Goal: Task Accomplishment & Management: Manage account settings

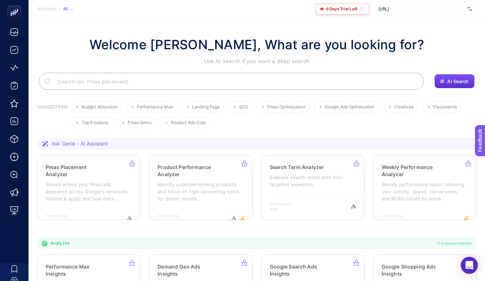
click at [325, 10] on div "0 Days Trial Left" at bounding box center [343, 8] width 54 height 11
click at [362, 9] on icon at bounding box center [363, 9] width 4 height 4
click at [346, 8] on span "0 Days Trial Left" at bounding box center [341, 9] width 31 height 6
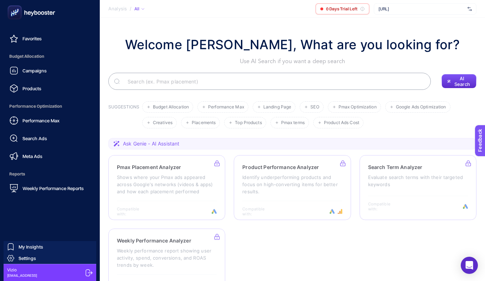
scroll to position [23, 0]
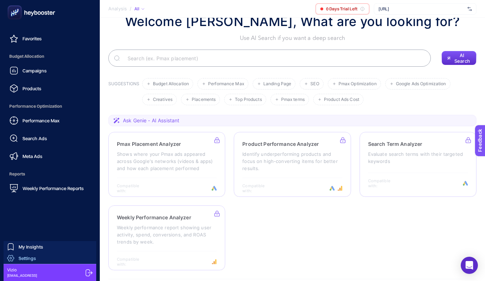
click at [35, 260] on span "Settings" at bounding box center [27, 258] width 17 height 6
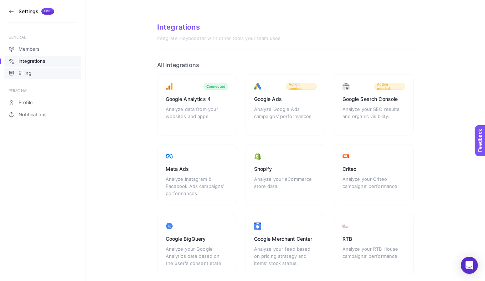
click at [45, 68] on link "Billing" at bounding box center [42, 73] width 77 height 11
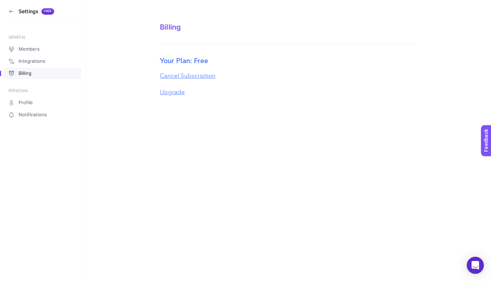
click at [172, 91] on button "Upgrade" at bounding box center [172, 92] width 25 height 9
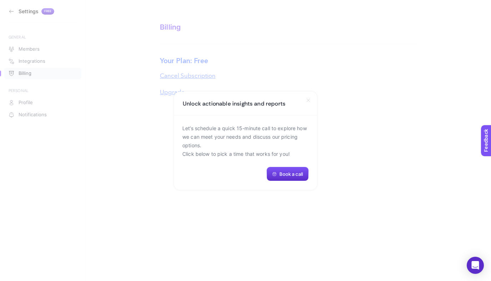
click at [306, 100] on icon at bounding box center [308, 100] width 6 height 6
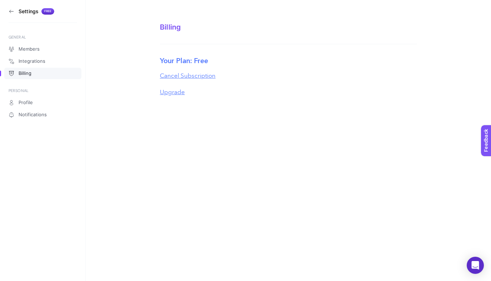
click at [178, 91] on button "Upgrade" at bounding box center [172, 92] width 25 height 9
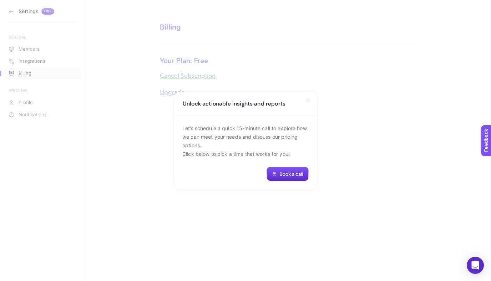
click at [308, 100] on icon at bounding box center [308, 100] width 6 height 6
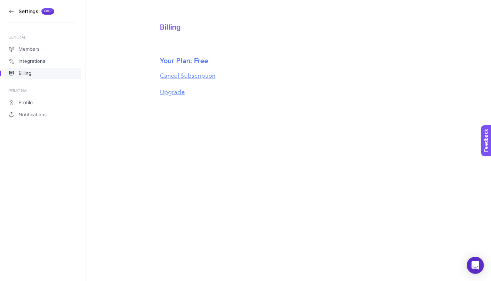
click at [193, 75] on button "Cancel Subscription" at bounding box center [188, 76] width 56 height 6
click at [10, 11] on icon at bounding box center [12, 12] width 6 height 6
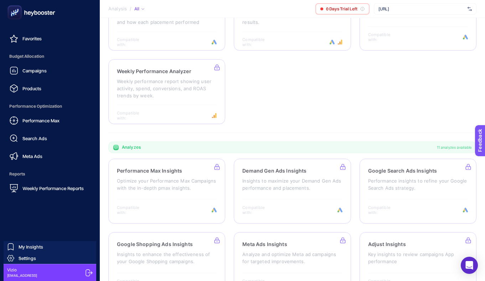
scroll to position [22, 0]
